Goal: Book appointment/travel/reservation

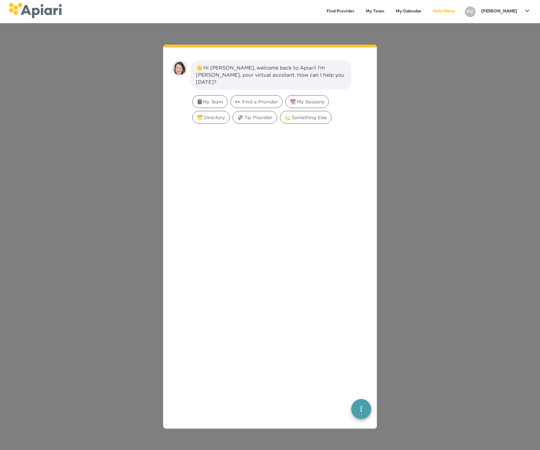
scroll to position [10, 0]
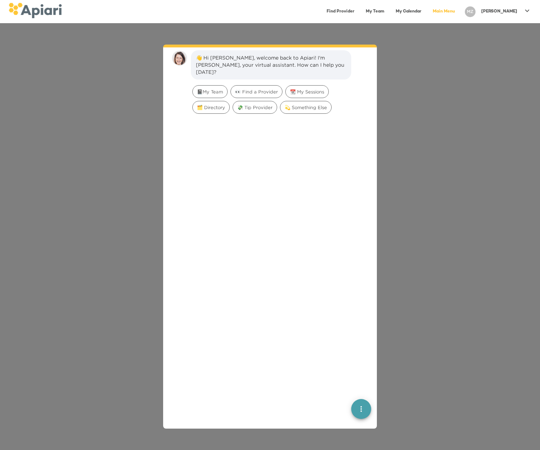
click at [505, 228] on div "👋 Hi Ming, welcome back to Apiari! I'm Amy, your virtual assistant. How can I h…" at bounding box center [270, 236] width 540 height 426
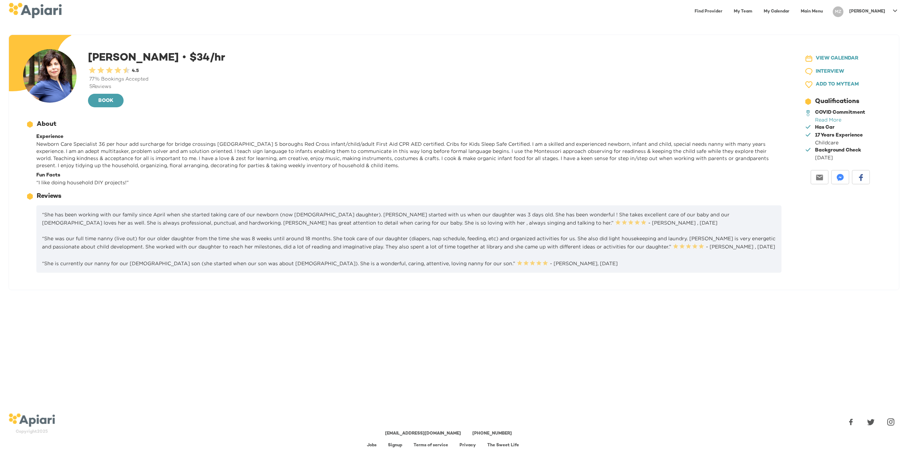
click at [819, 73] on span "INTERVIEW" at bounding box center [830, 71] width 28 height 9
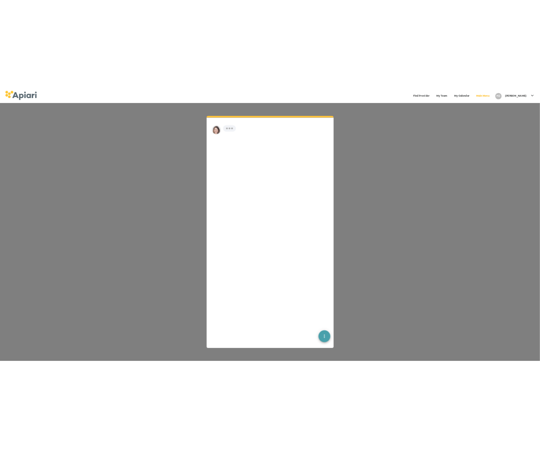
scroll to position [10, 0]
